Goal: Transaction & Acquisition: Subscribe to service/newsletter

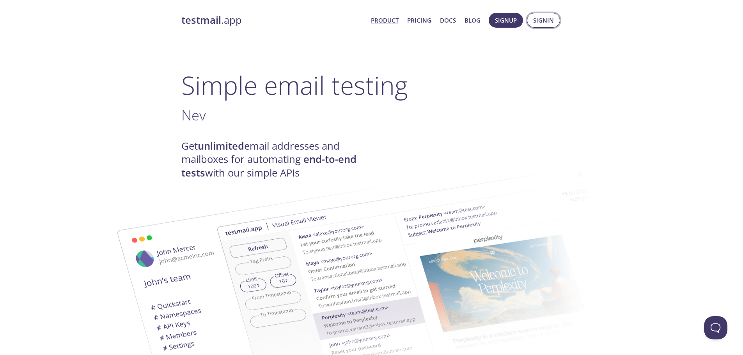
click at [544, 23] on span "Signin" at bounding box center [543, 20] width 21 height 10
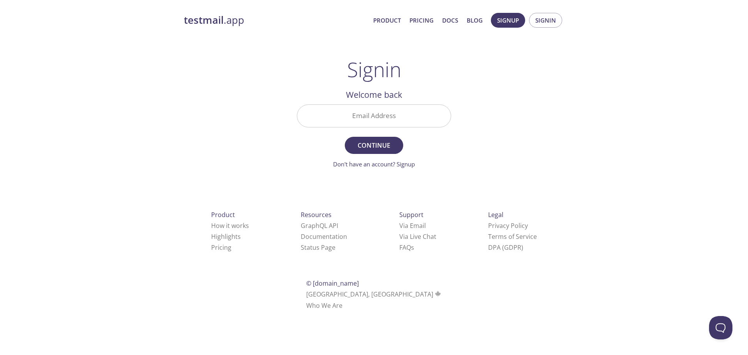
click at [370, 119] on input "Email Address" at bounding box center [374, 116] width 154 height 22
click at [591, 93] on div "testmail .app Product Pricing Docs Blog Signup Signin Signin Welcome back Email…" at bounding box center [374, 170] width 748 height 325
click at [510, 23] on span "Signup" at bounding box center [508, 20] width 22 height 10
